Goal: Task Accomplishment & Management: Use online tool/utility

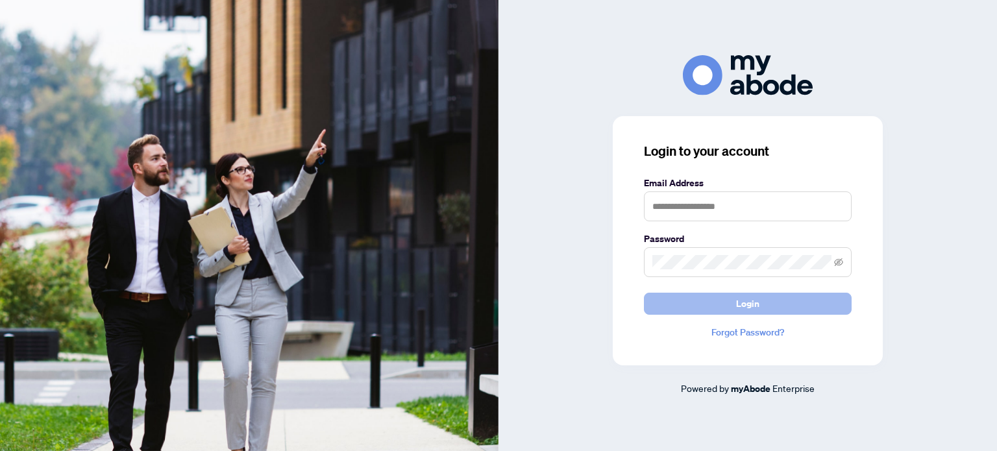
click at [745, 300] on span "Login" at bounding box center [747, 303] width 23 height 21
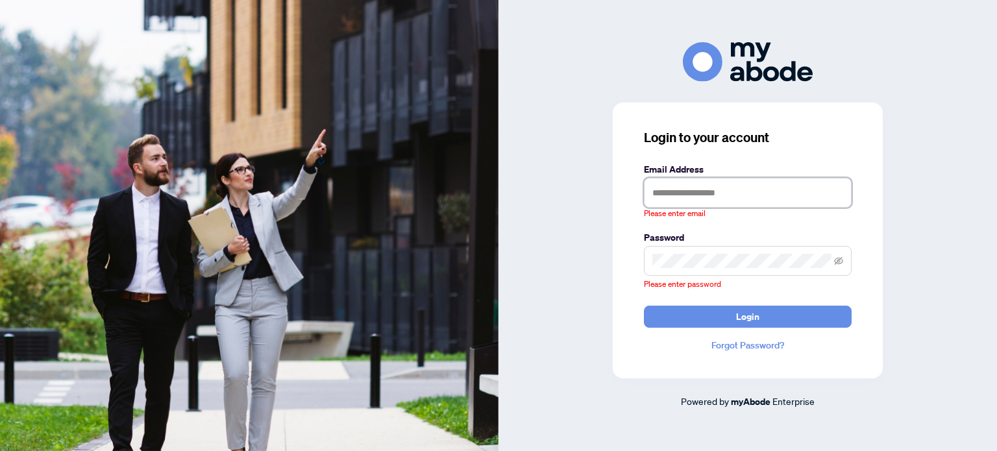
type input "**********"
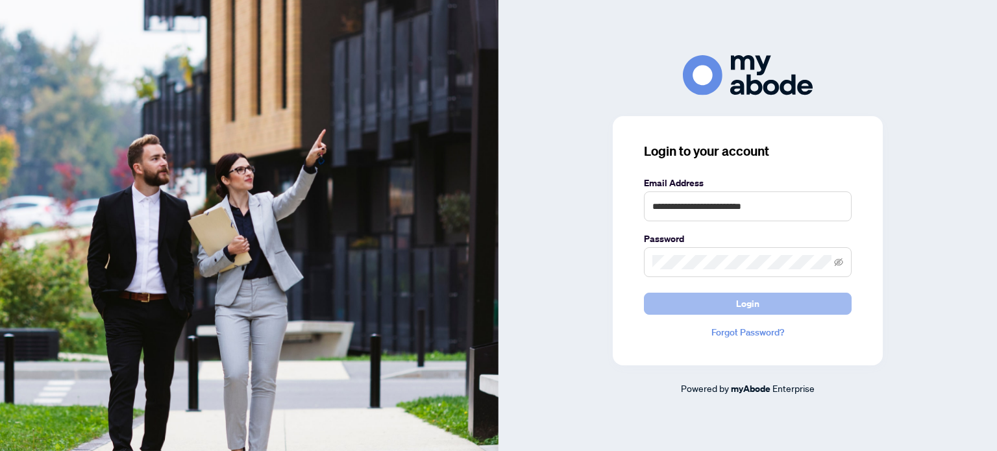
click at [742, 302] on span "Login" at bounding box center [747, 303] width 23 height 21
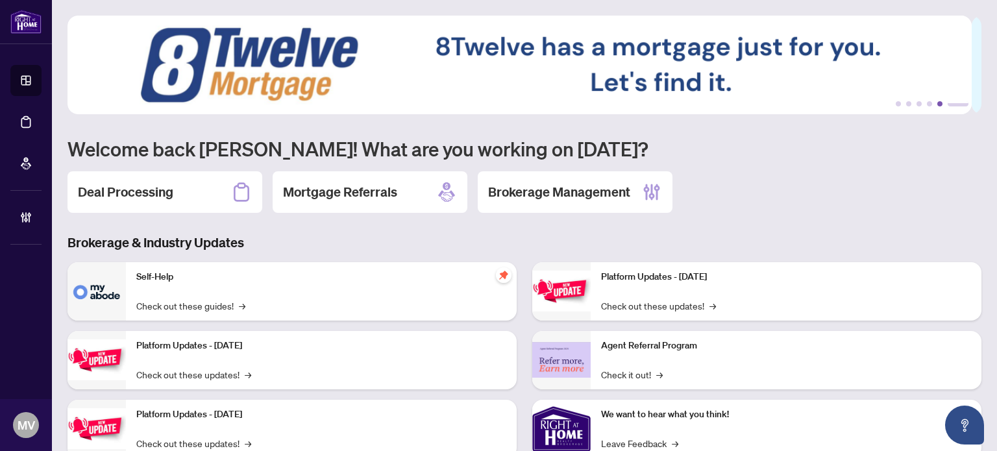
click at [937, 103] on button "5" at bounding box center [939, 103] width 5 height 5
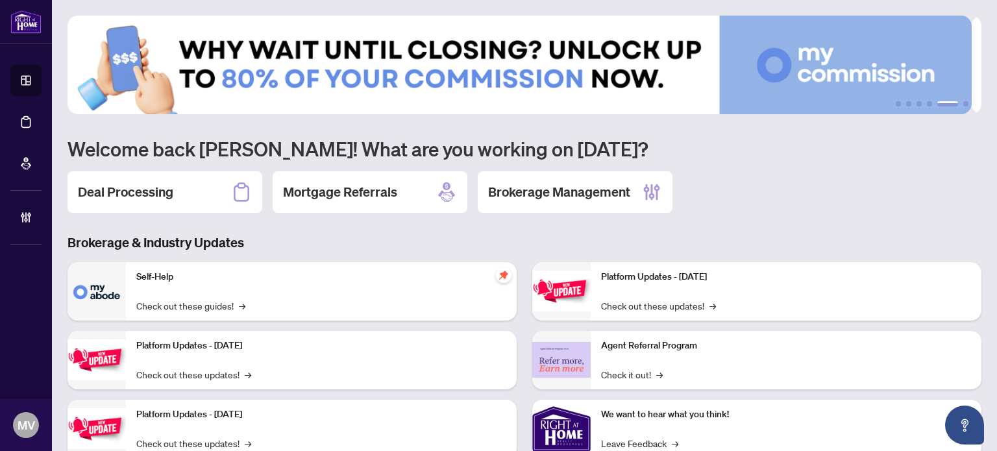
click at [555, 75] on img at bounding box center [519, 65] width 904 height 99
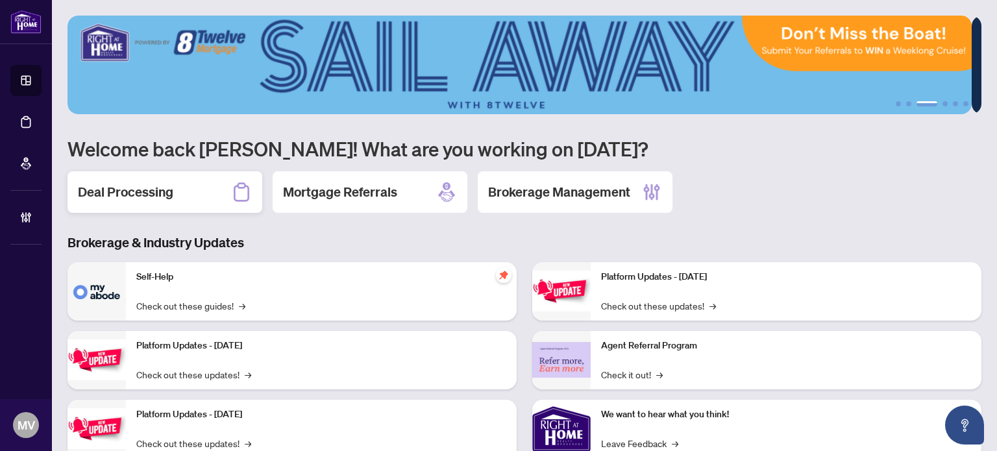
click at [125, 192] on h2 "Deal Processing" at bounding box center [125, 192] width 95 height 18
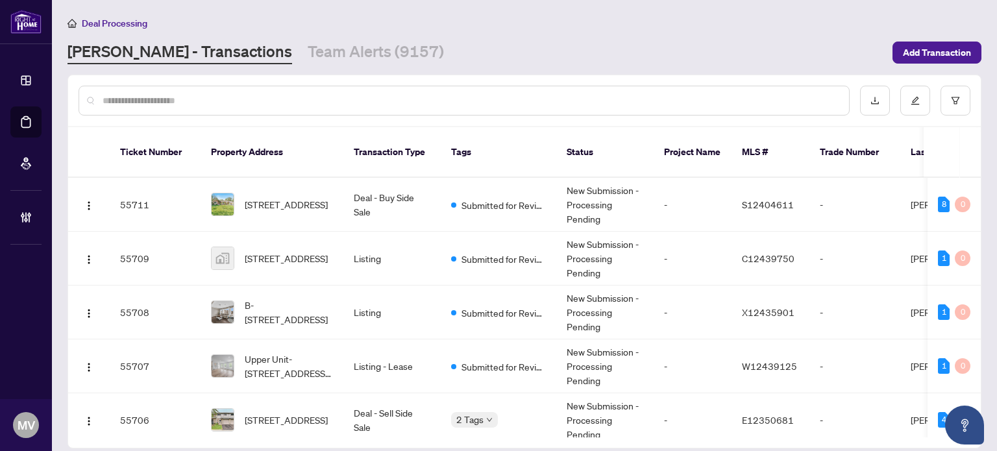
click at [213, 82] on div at bounding box center [524, 100] width 912 height 51
click at [210, 98] on input "text" at bounding box center [471, 100] width 736 height 14
